Goal: Communication & Community: Answer question/provide support

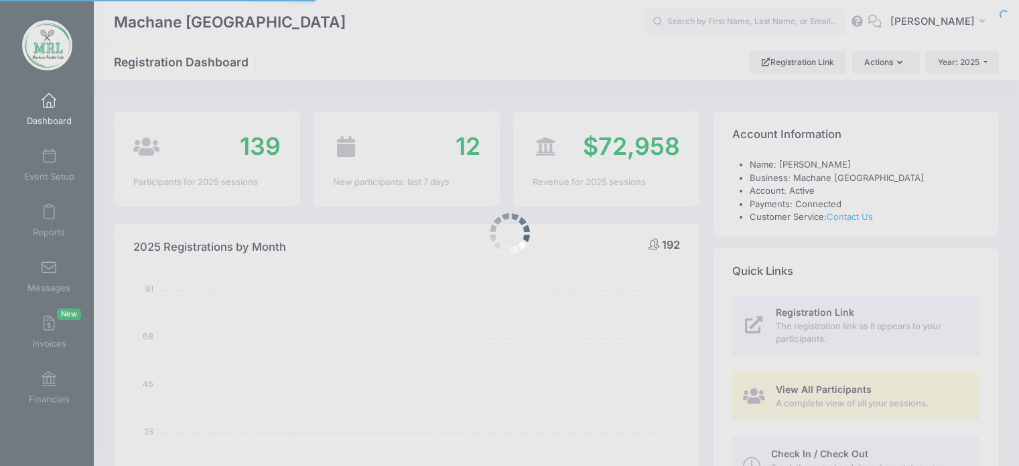
select select
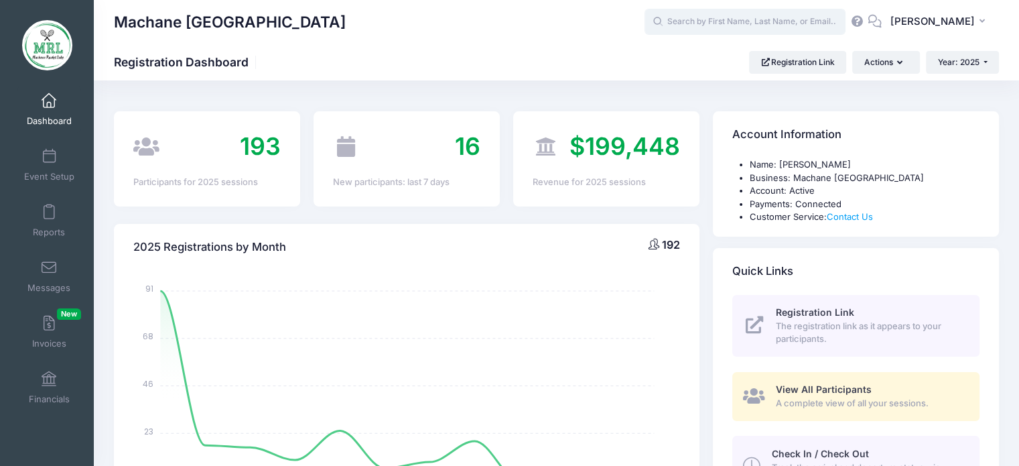
click at [692, 25] on input "text" at bounding box center [745, 22] width 201 height 27
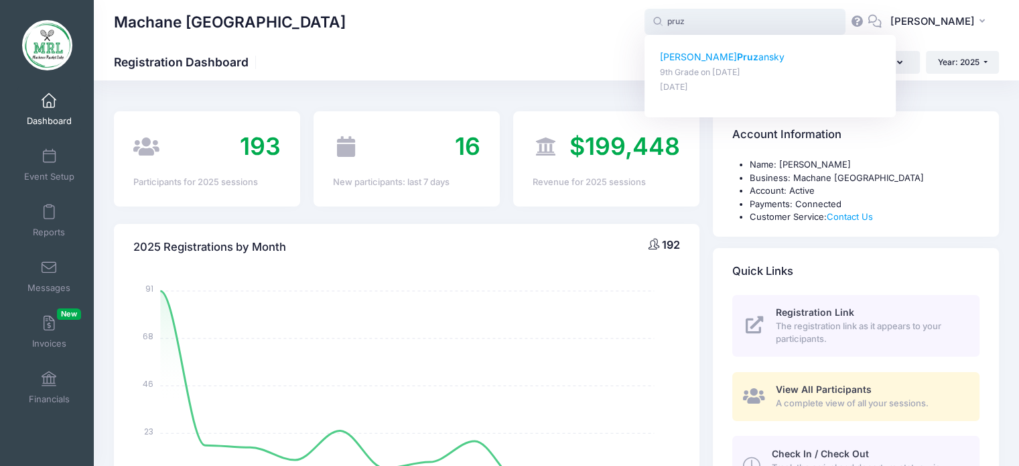
click at [696, 59] on p "Miriam Pruz ansky" at bounding box center [770, 57] width 221 height 14
type input "Miriam Pruzansky (9th Grade, Aug-14, 2025)"
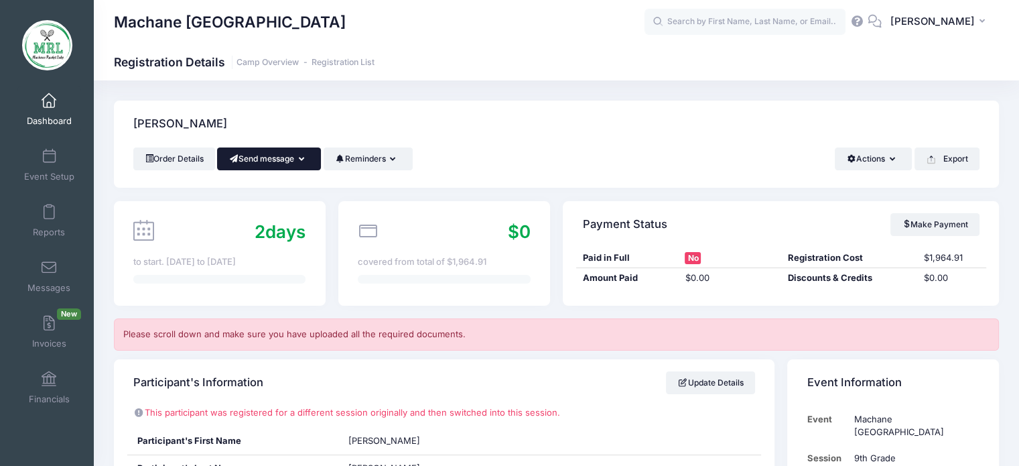
click at [304, 160] on icon "button" at bounding box center [304, 160] width 11 height 0
click at [292, 192] on link "Send Email" at bounding box center [279, 191] width 81 height 25
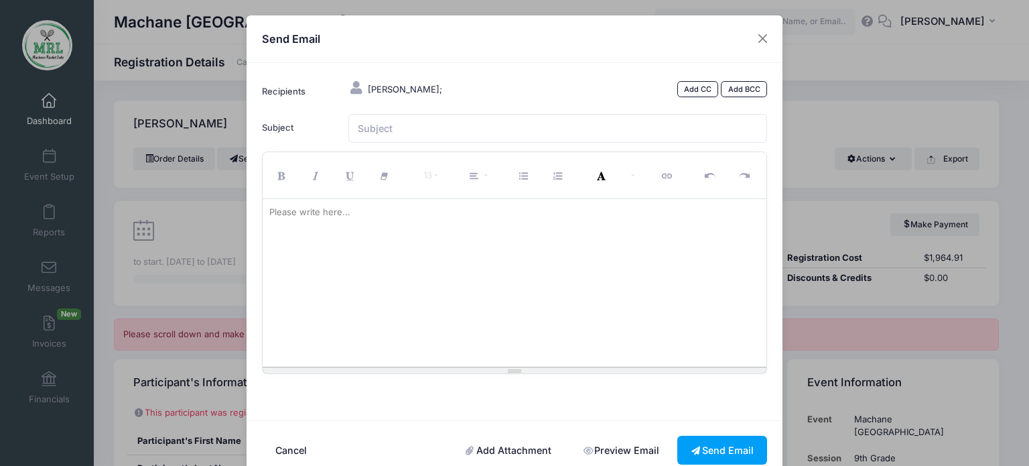
click at [300, 243] on div at bounding box center [515, 283] width 505 height 168
paste div
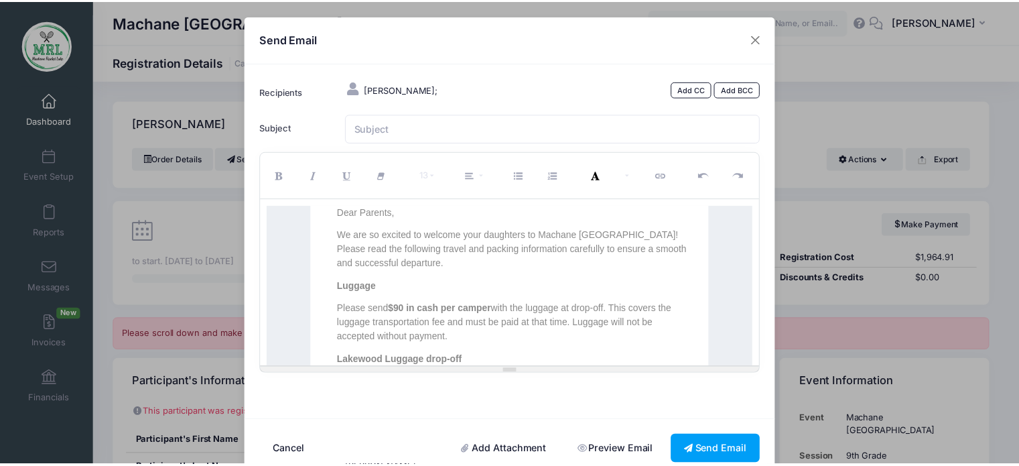
scroll to position [787, 0]
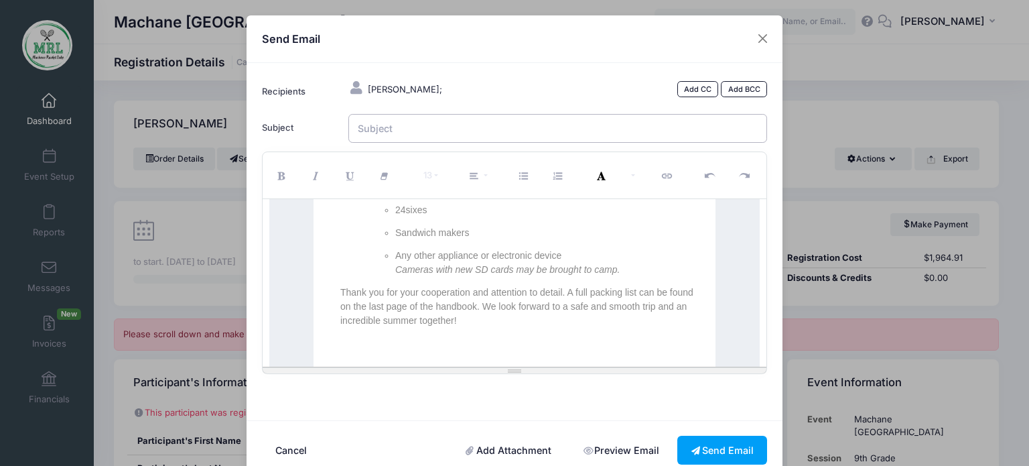
click at [385, 131] on input "Subject" at bounding box center [558, 128] width 420 height 29
type input "MRL"
click at [715, 448] on button "Send Email" at bounding box center [723, 450] width 90 height 29
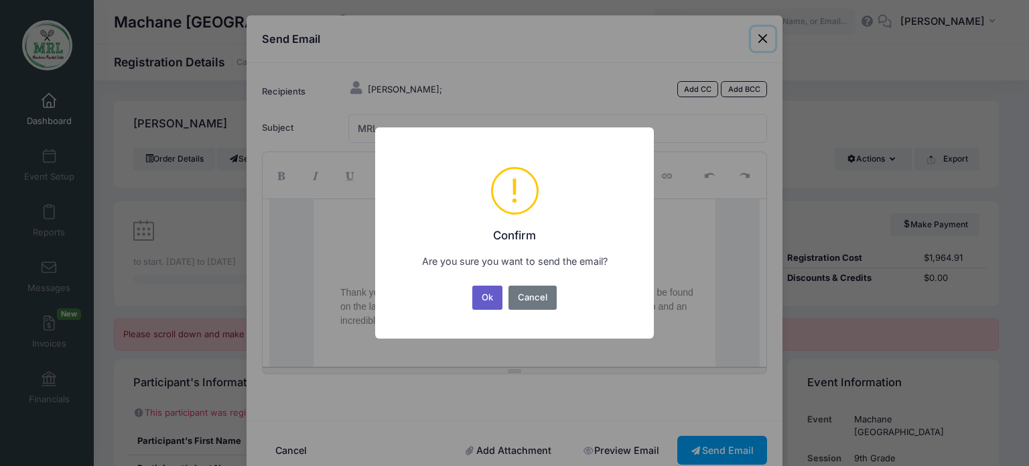
click at [491, 295] on button "Ok" at bounding box center [487, 298] width 31 height 24
